Goal: Task Accomplishment & Management: Manage account settings

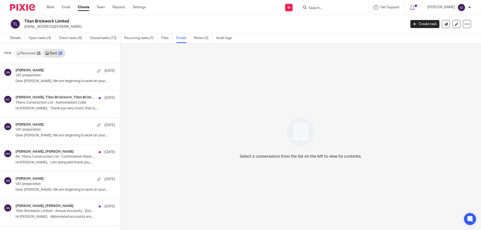
scroll to position [1, 0]
click at [344, 9] on input "Search" at bounding box center [330, 8] width 45 height 5
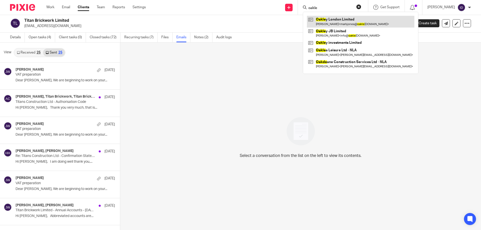
type input "oakle"
click at [254, 99] on div "Select a conversation from the list on the left to view its contents." at bounding box center [300, 137] width 361 height 188
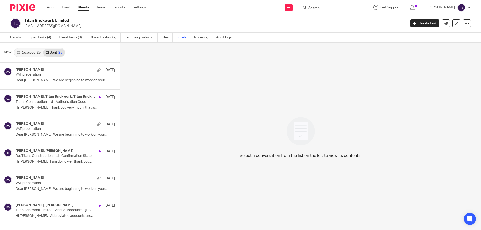
click at [326, 9] on input "Search" at bounding box center [330, 8] width 45 height 5
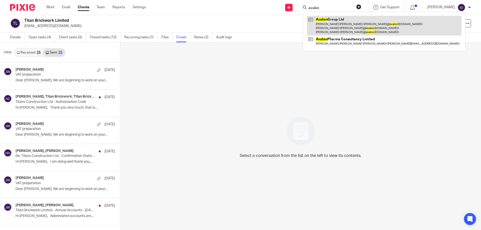
type input "avalon"
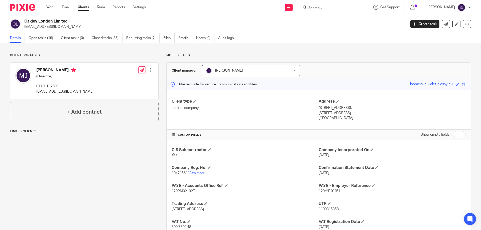
click at [323, 11] on div at bounding box center [333, 7] width 70 height 15
click at [323, 9] on input "Search" at bounding box center [330, 8] width 45 height 5
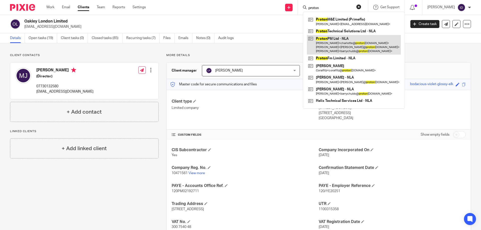
type input "proton"
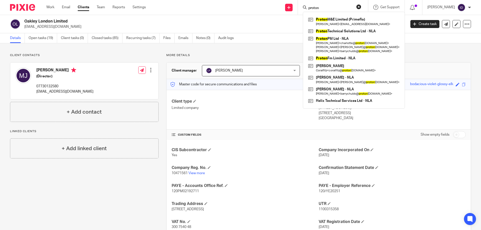
click at [180, 25] on p "markjones@oakleyltd.co.uk" at bounding box center [213, 26] width 379 height 5
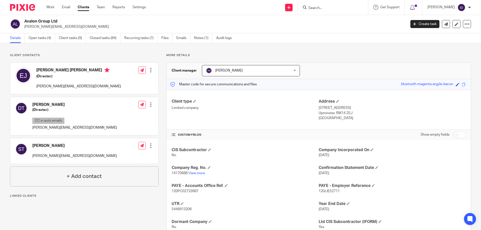
scroll to position [18, 0]
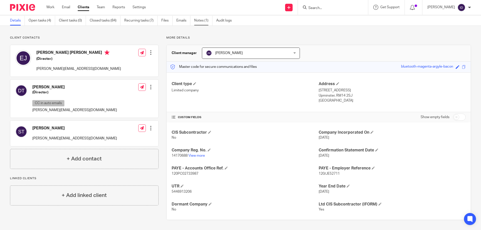
click at [197, 20] on link "Notes (1)" at bounding box center [203, 21] width 18 height 10
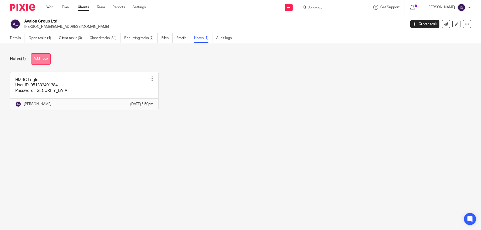
click at [36, 57] on button "Add note" at bounding box center [41, 58] width 20 height 11
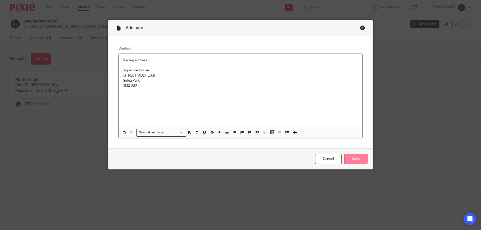
click at [352, 155] on input "Save" at bounding box center [356, 159] width 23 height 11
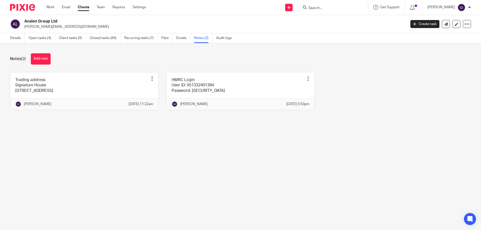
click at [83, 7] on link "Clients" at bounding box center [84, 7] width 12 height 5
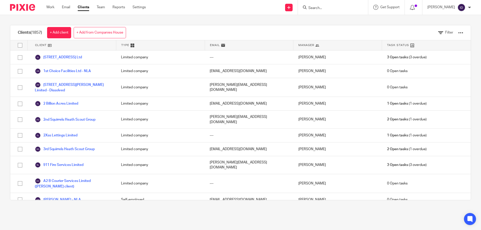
click at [321, 9] on input "Search" at bounding box center [330, 8] width 45 height 5
type input "e"
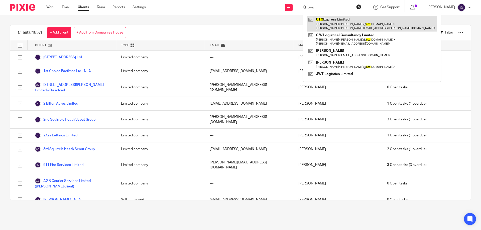
type input "ctc"
